Goal: Use online tool/utility: Utilize a website feature to perform a specific function

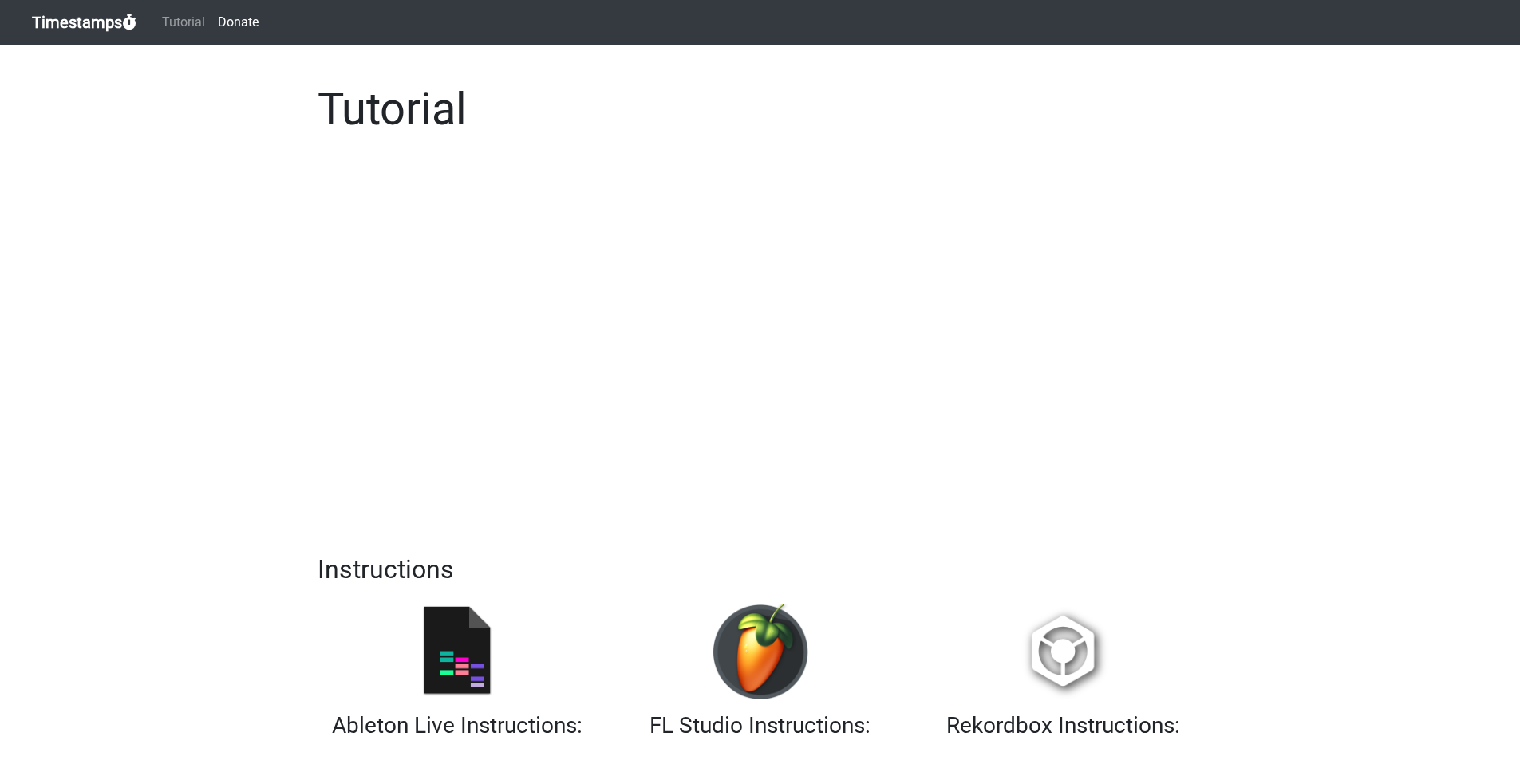
click at [97, 22] on link "Timestamps" at bounding box center [84, 22] width 105 height 32
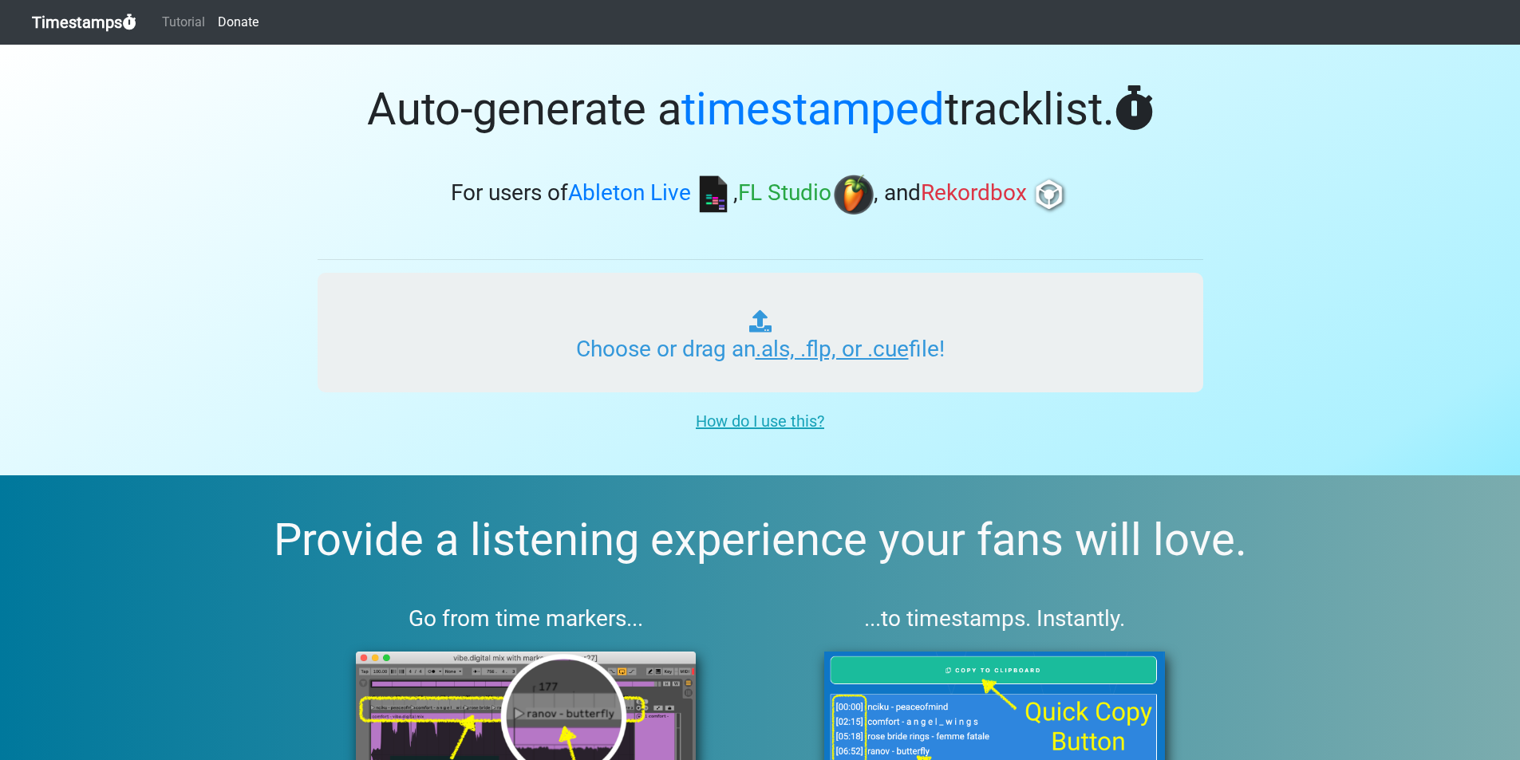
click at [488, 290] on input "Choose or drag an .als, .flp, or .cue file!" at bounding box center [761, 333] width 886 height 120
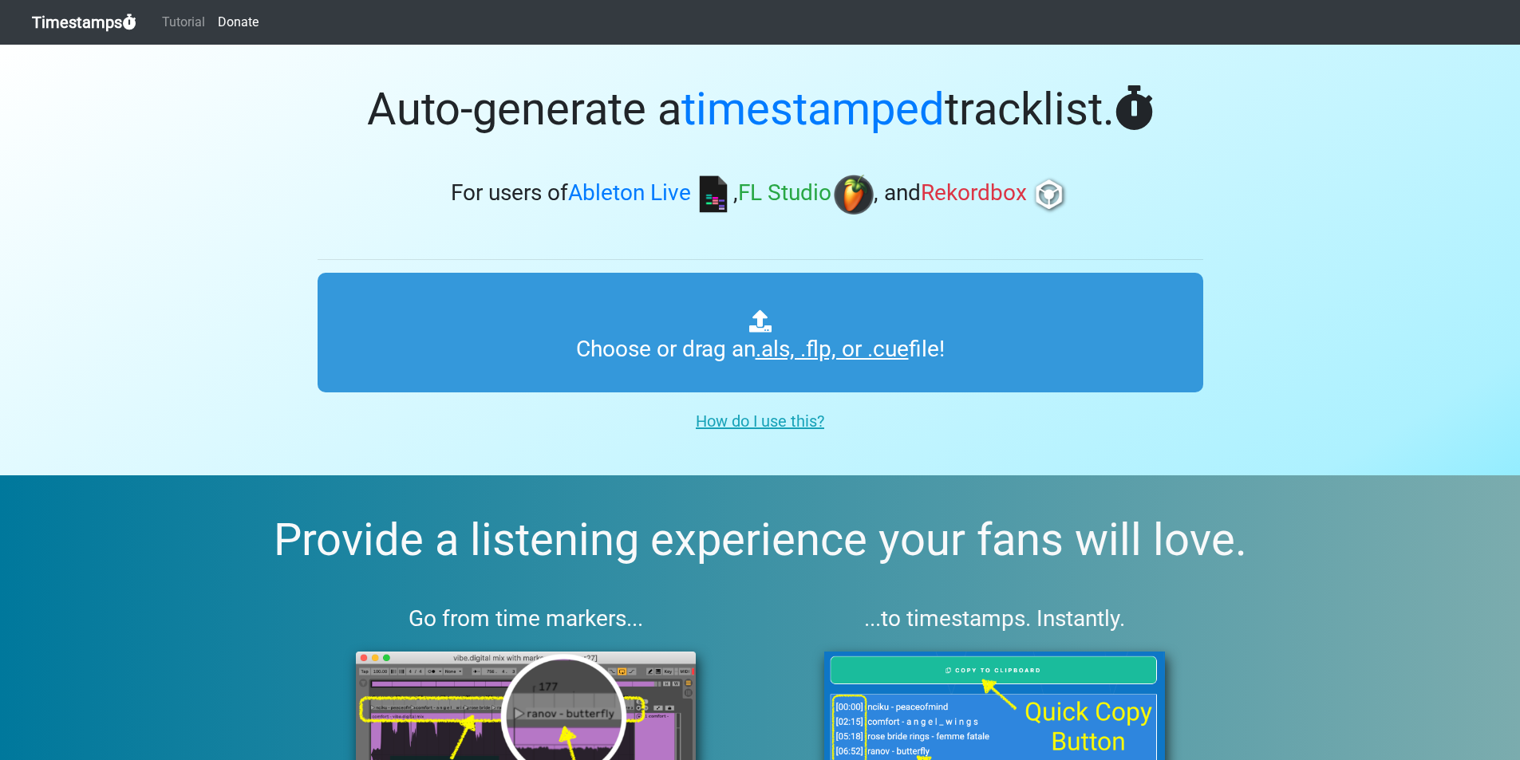
type input "C:\fakepath\01 breaks for gaza draft.cue"
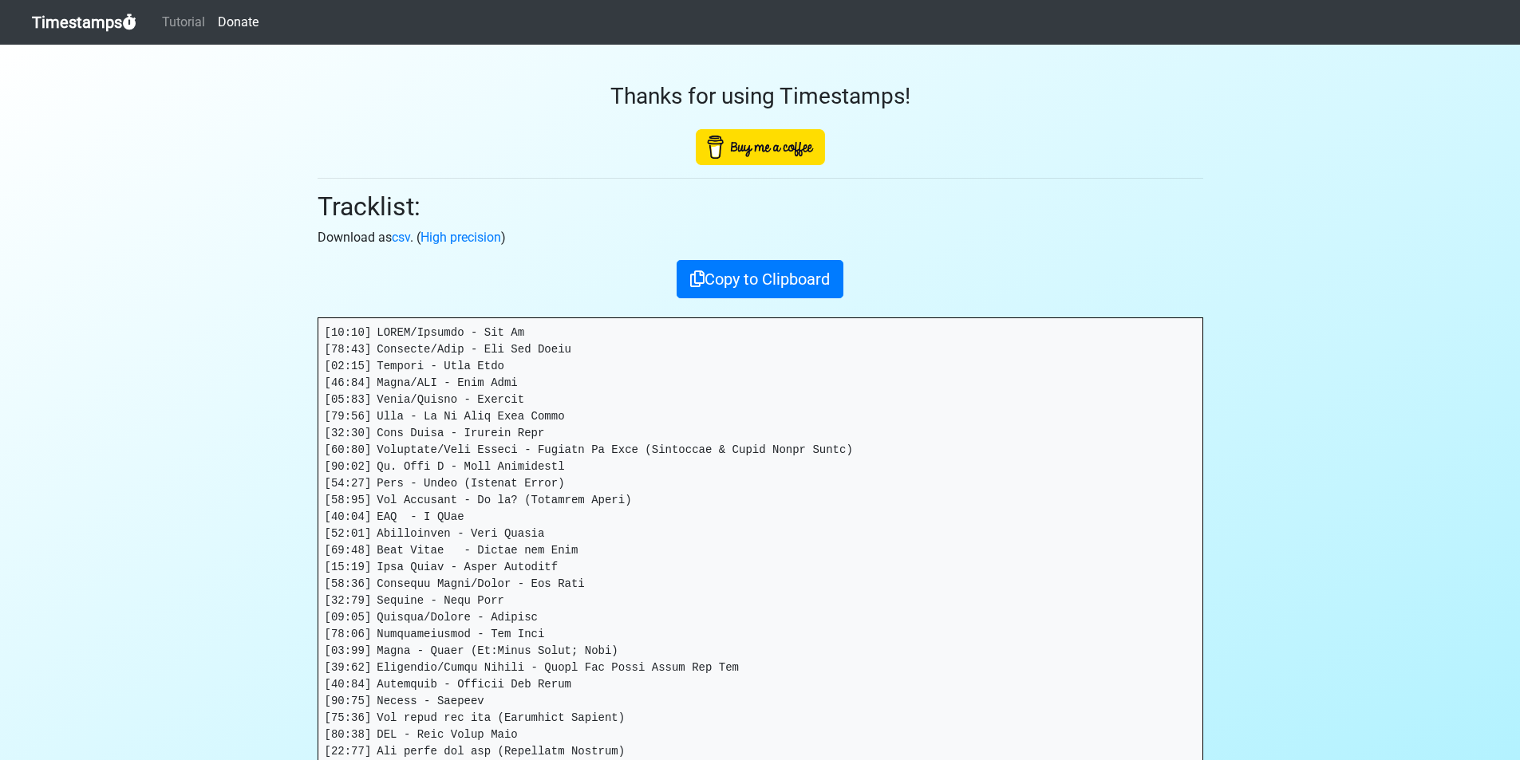
click at [326, 335] on pre at bounding box center [760, 626] width 884 height 616
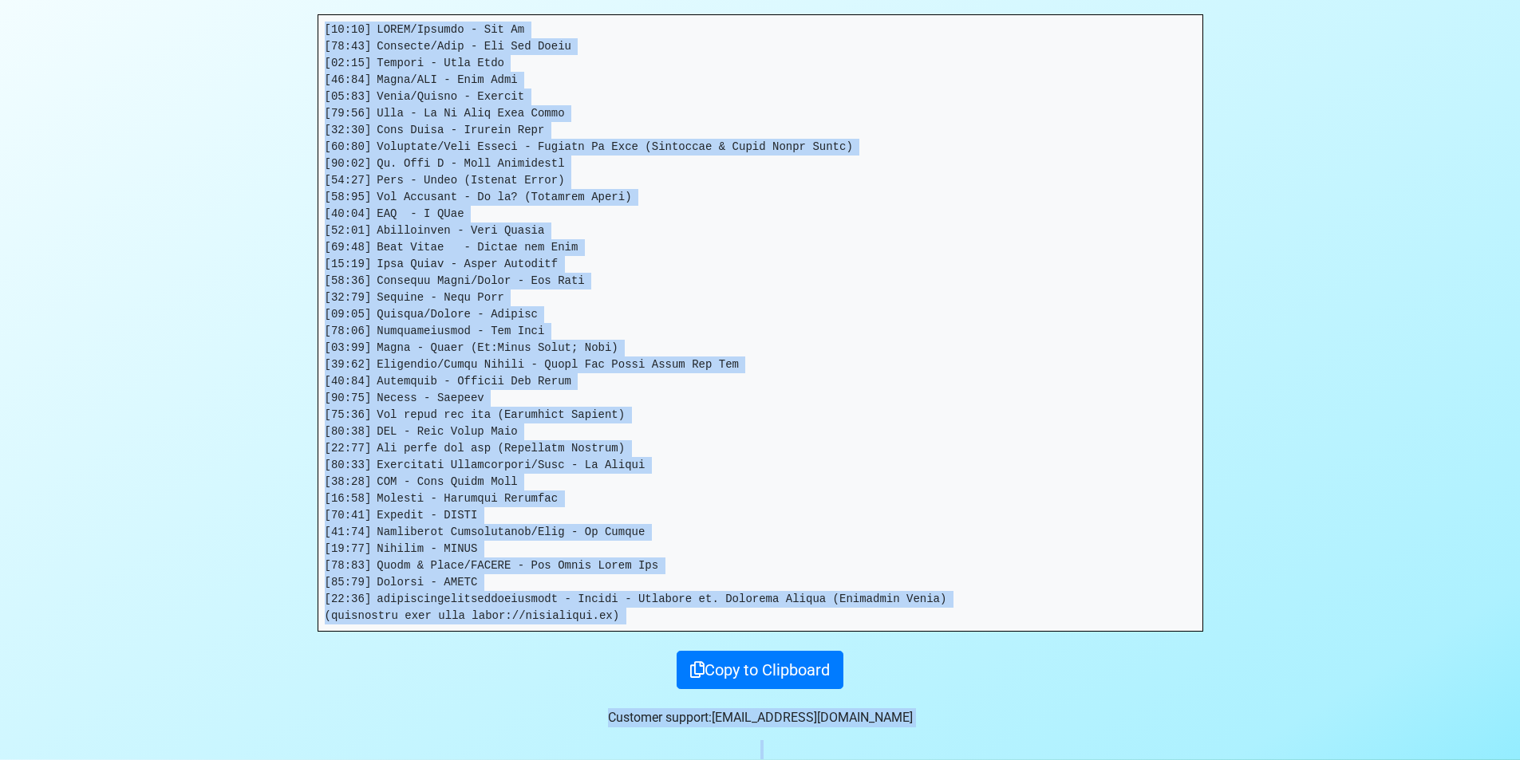
scroll to position [360, 0]
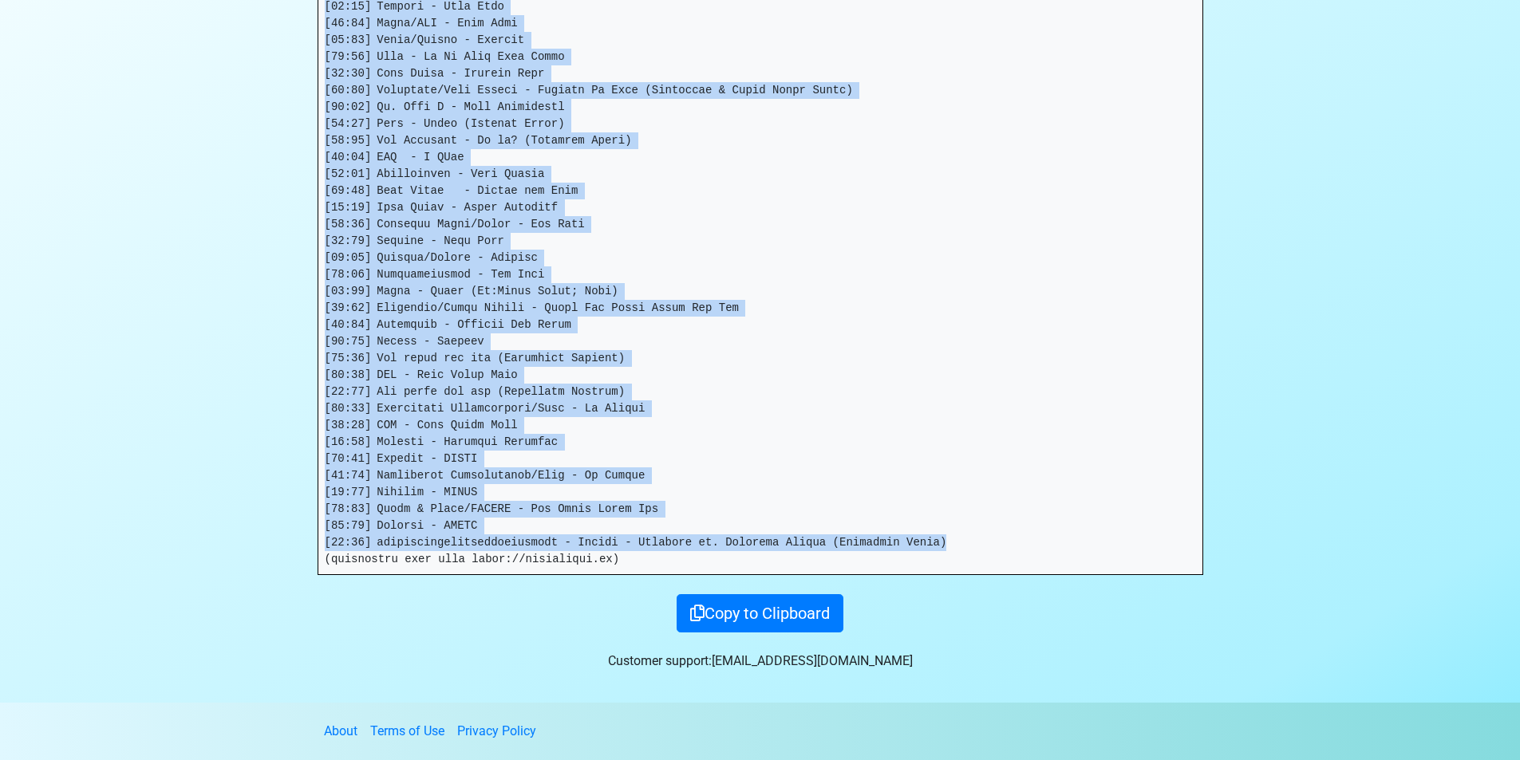
drag, startPoint x: 324, startPoint y: 333, endPoint x: 961, endPoint y: 540, distance: 670.3
click at [961, 540] on pre at bounding box center [760, 267] width 884 height 616
copy pre "[70:63] LOREM/Ipsumdo - Sit Am [11:44] Consecte/Adip - Eli Sed Doeiu [62:15] Te…"
